Goal: Register for event/course

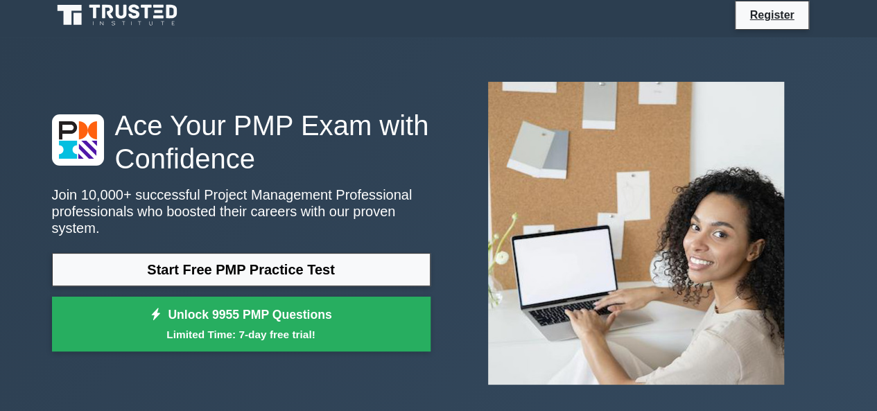
click at [202, 253] on link "Start Free PMP Practice Test" at bounding box center [241, 269] width 378 height 33
